Goal: Task Accomplishment & Management: Manage account settings

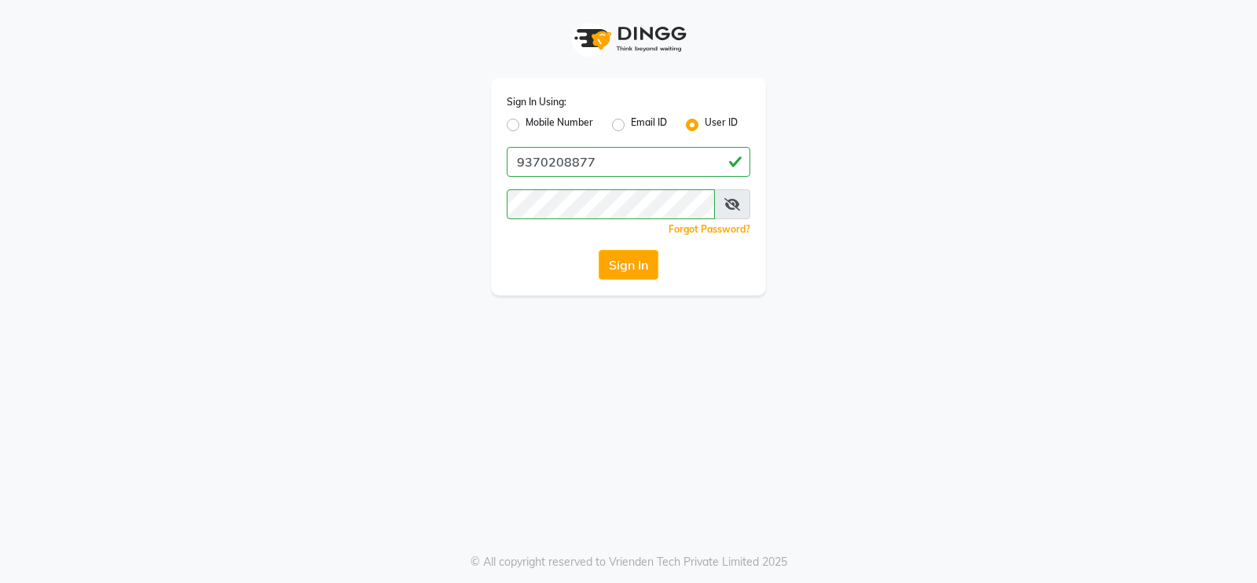
click at [526, 123] on label "Mobile Number" at bounding box center [560, 125] width 68 height 19
click at [526, 123] on input "Mobile Number" at bounding box center [531, 121] width 10 height 10
radio input "true"
radio input "false"
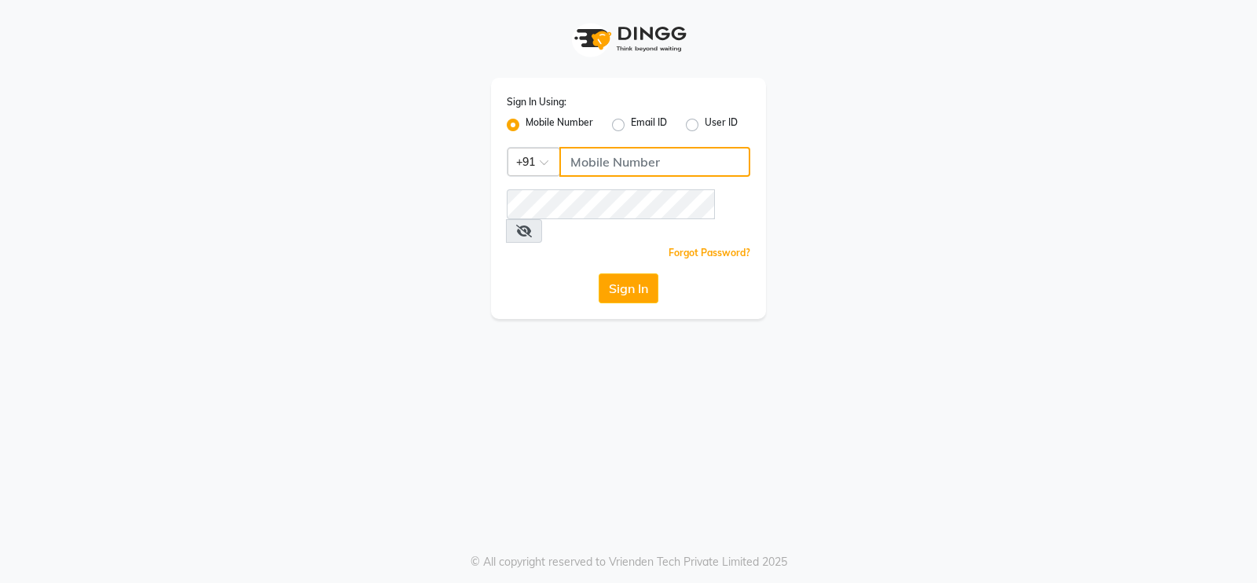
click at [611, 155] on input "Username" at bounding box center [654, 162] width 191 height 30
type input "9370208877"
click at [620, 273] on button "Sign In" at bounding box center [629, 288] width 60 height 30
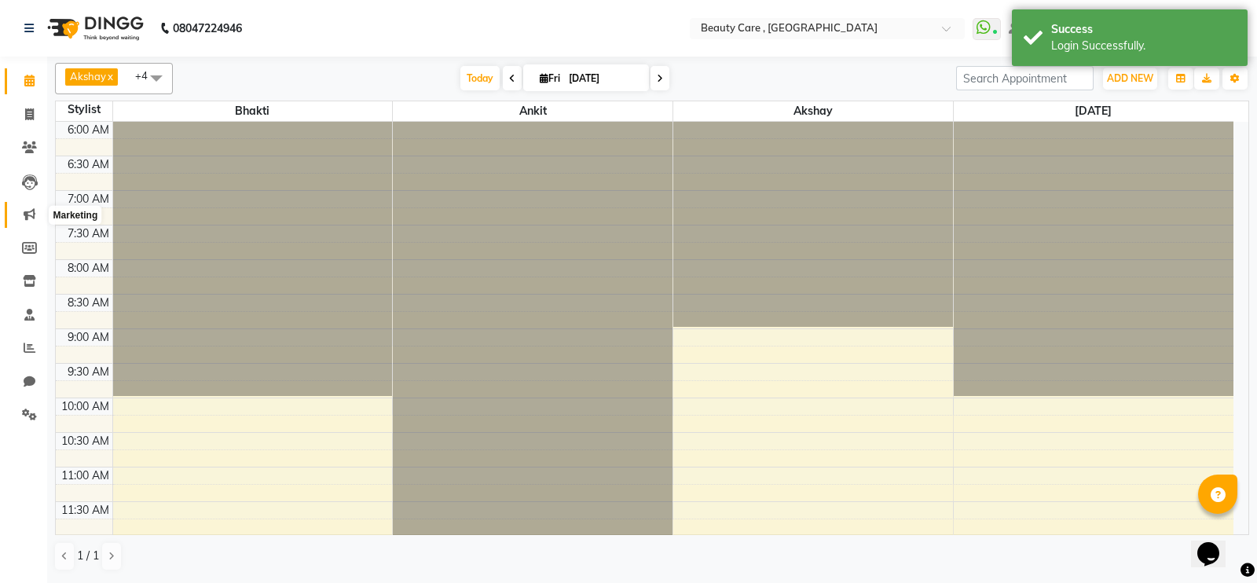
click at [31, 222] on span at bounding box center [30, 215] width 28 height 18
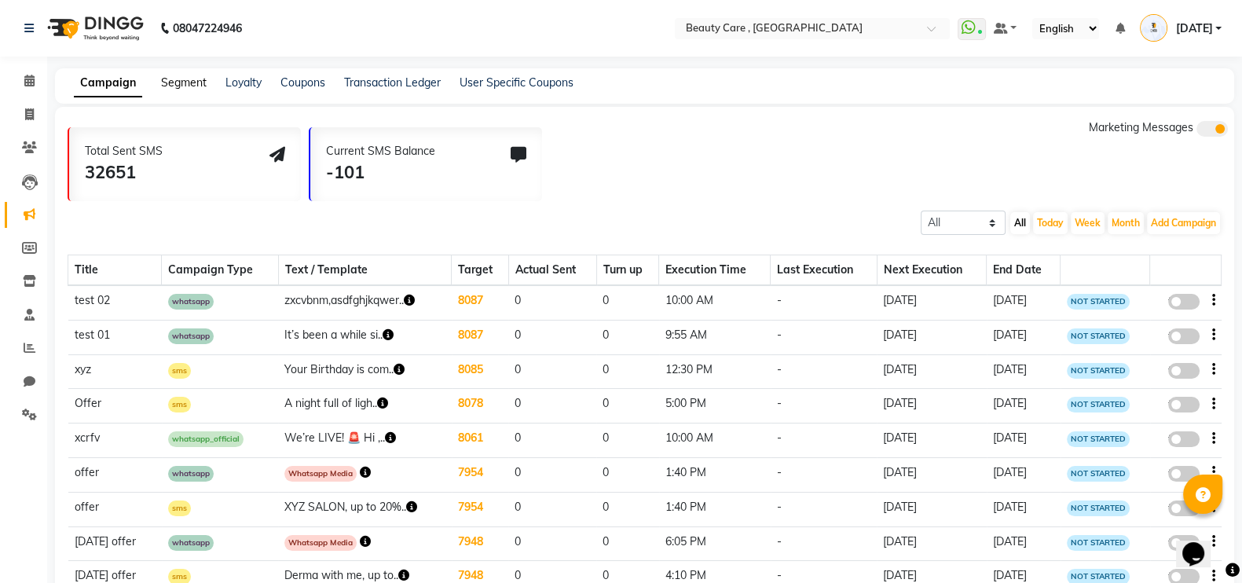
click at [173, 84] on link "Segment" at bounding box center [184, 82] width 46 height 14
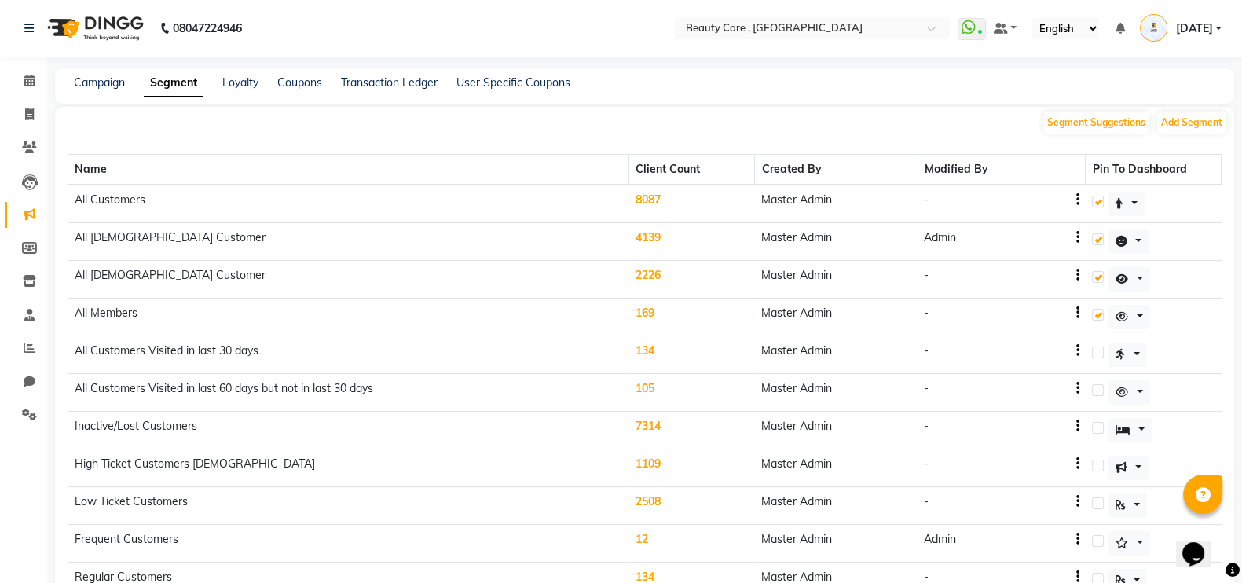
click at [638, 191] on td "8087" at bounding box center [692, 204] width 126 height 39
